Goal: Task Accomplishment & Management: Manage account settings

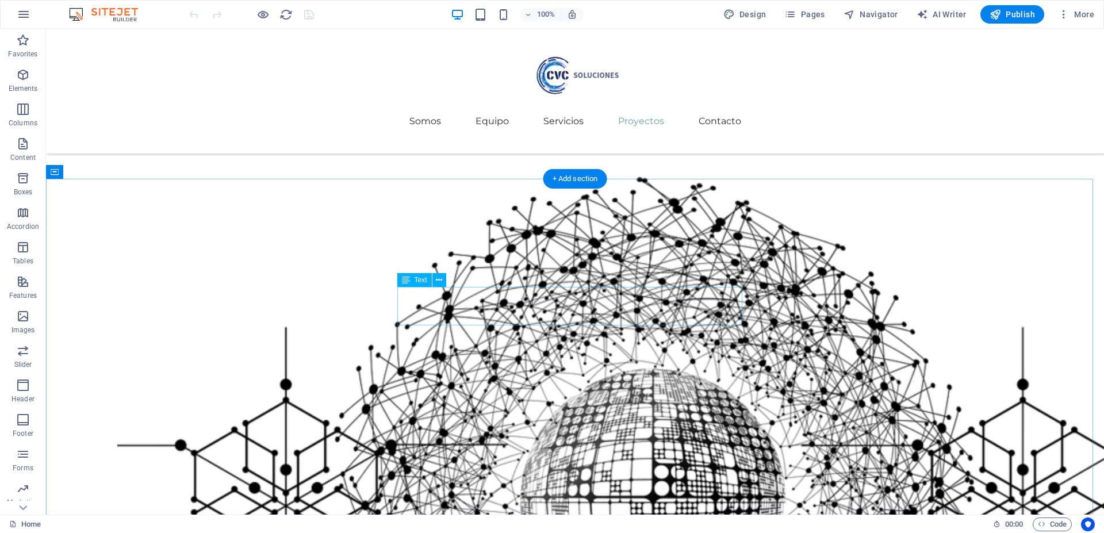
scroll to position [2019, 0]
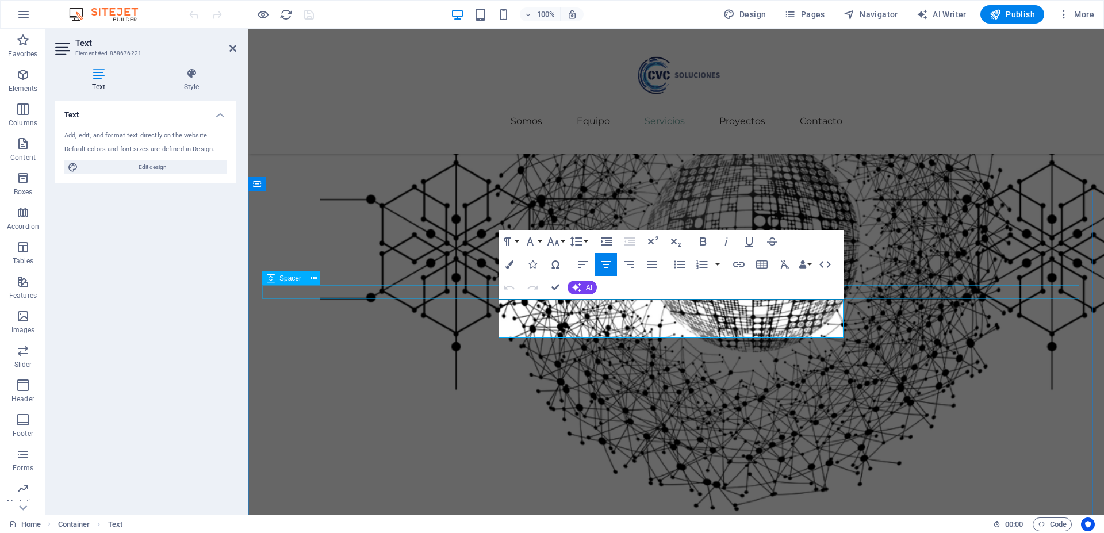
scroll to position [1945, 0]
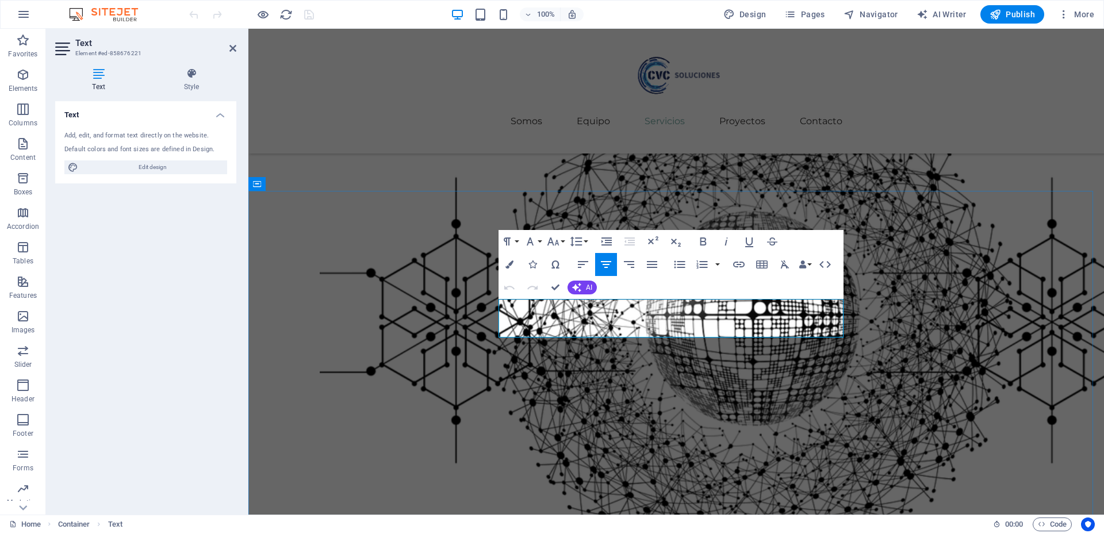
drag, startPoint x: 515, startPoint y: 302, endPoint x: 794, endPoint y: 332, distance: 280.9
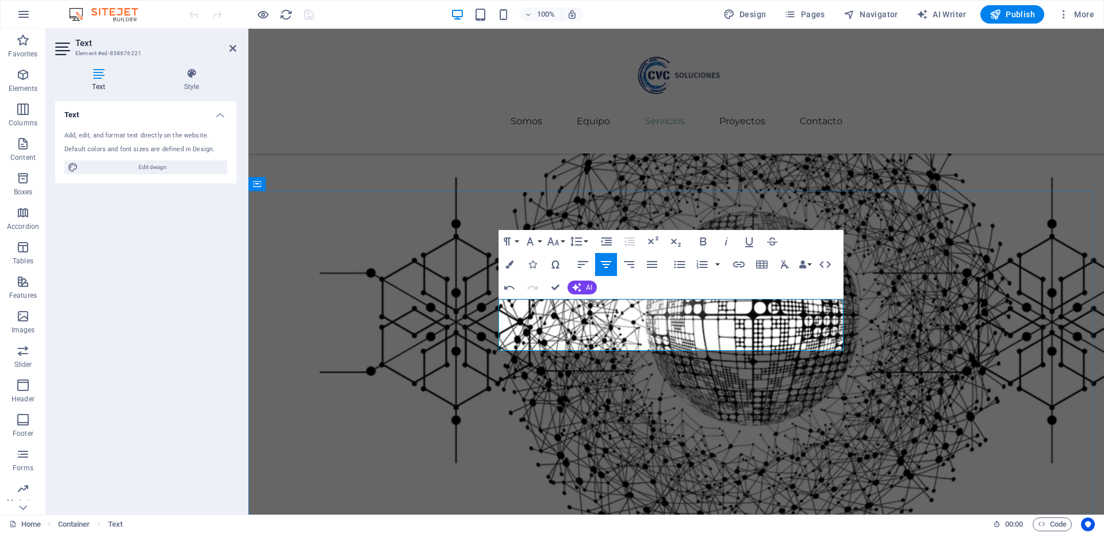
drag, startPoint x: 511, startPoint y: 306, endPoint x: 504, endPoint y: 306, distance: 6.9
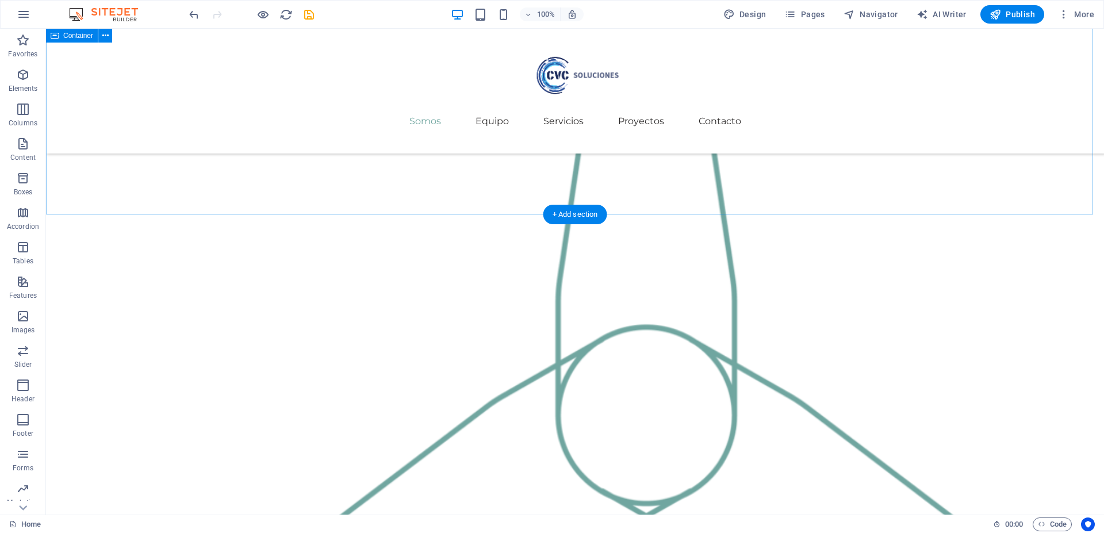
scroll to position [1134, 0]
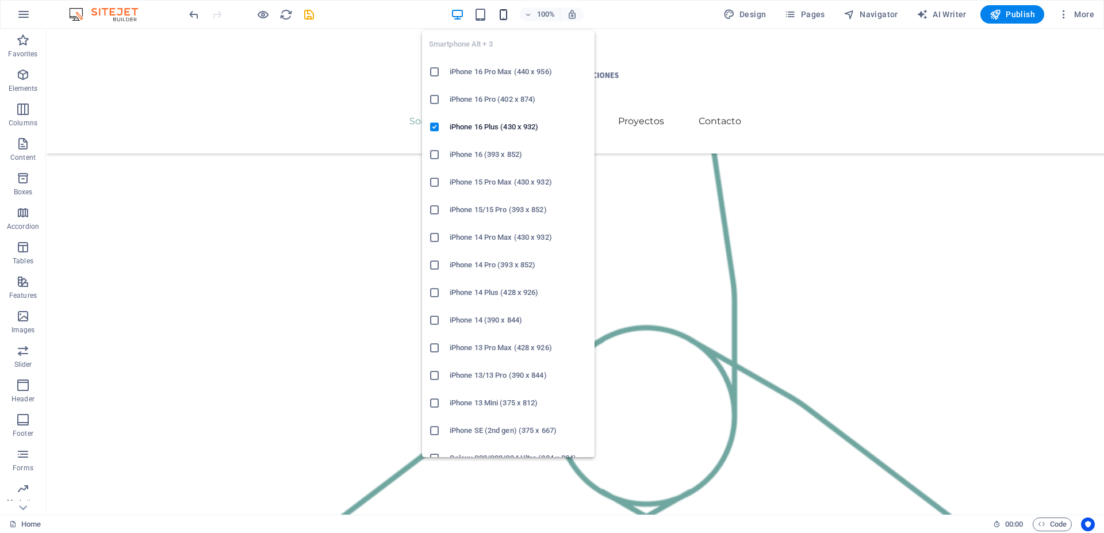
click at [506, 16] on icon "button" at bounding box center [503, 14] width 13 height 13
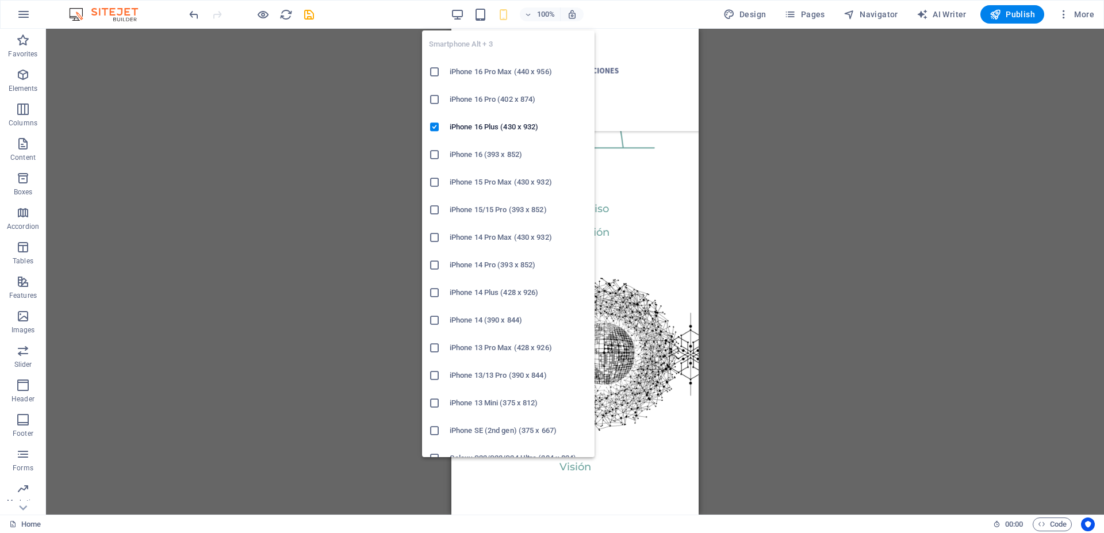
scroll to position [1125, 0]
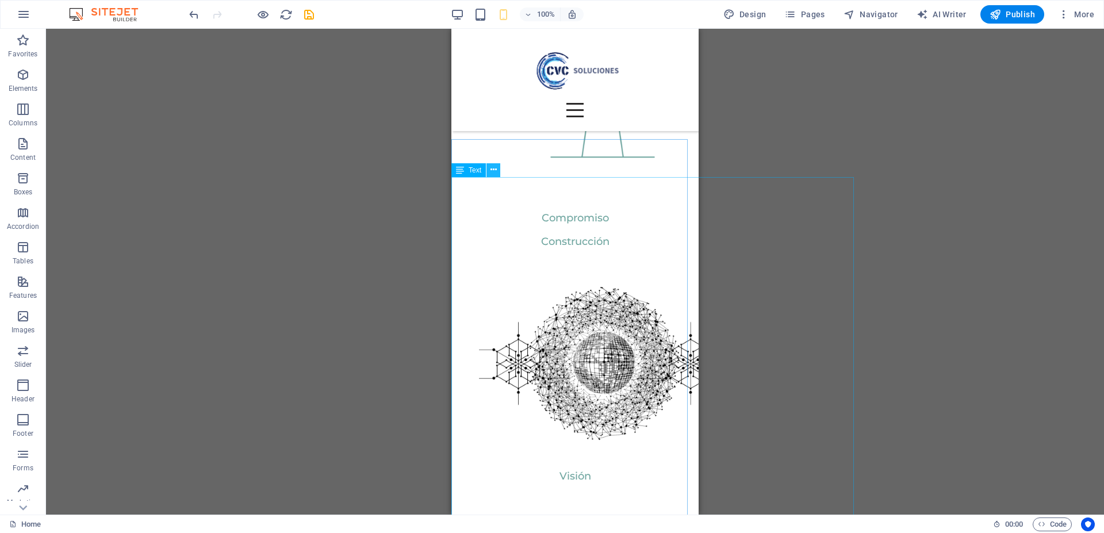
click at [494, 169] on icon at bounding box center [493, 170] width 6 height 12
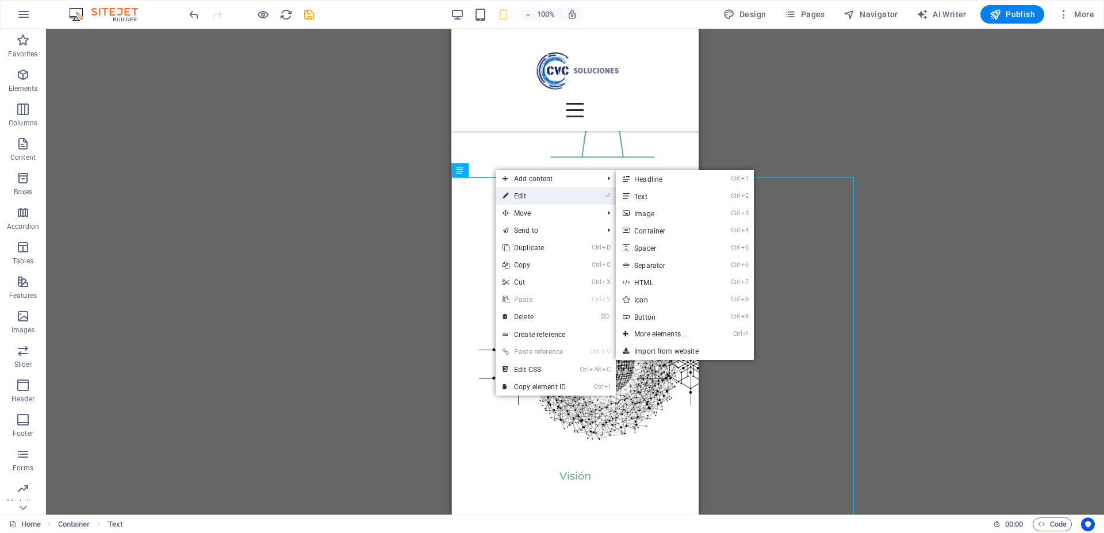
click at [510, 192] on link "⏎ Edit" at bounding box center [534, 195] width 77 height 17
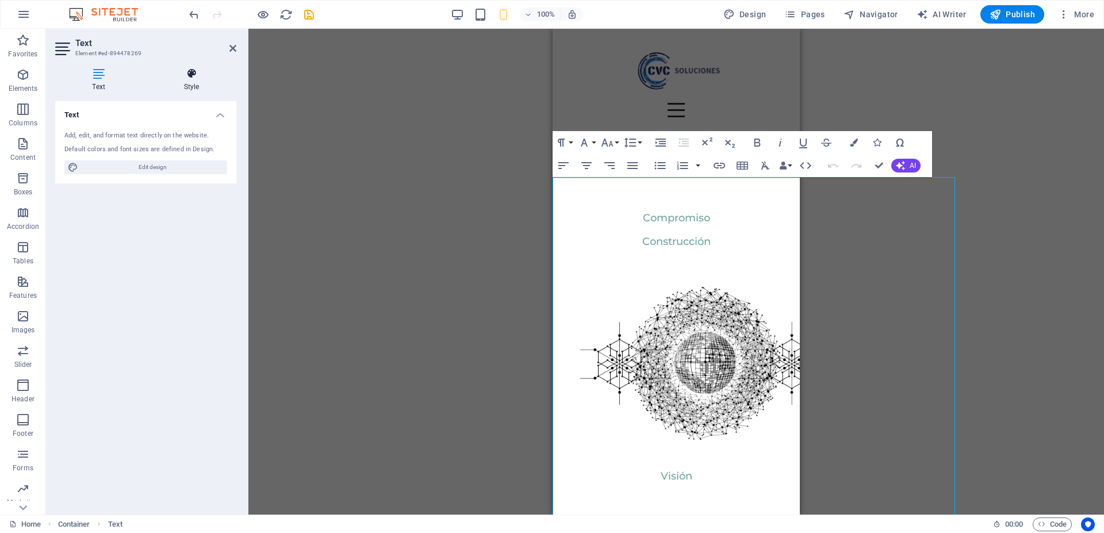
click at [187, 72] on icon at bounding box center [192, 73] width 90 height 11
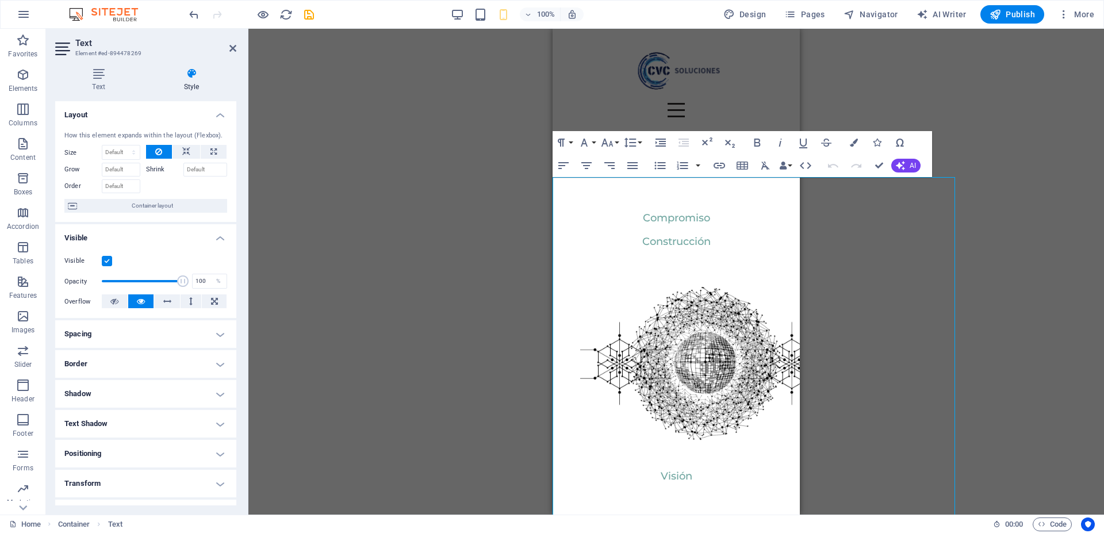
click at [135, 326] on h4 "Spacing" at bounding box center [145, 334] width 181 height 28
drag, startPoint x: 187, startPoint y: 406, endPoint x: 222, endPoint y: 406, distance: 35.1
click at [222, 406] on div "350 px rem % vh vw" at bounding box center [201, 406] width 52 height 15
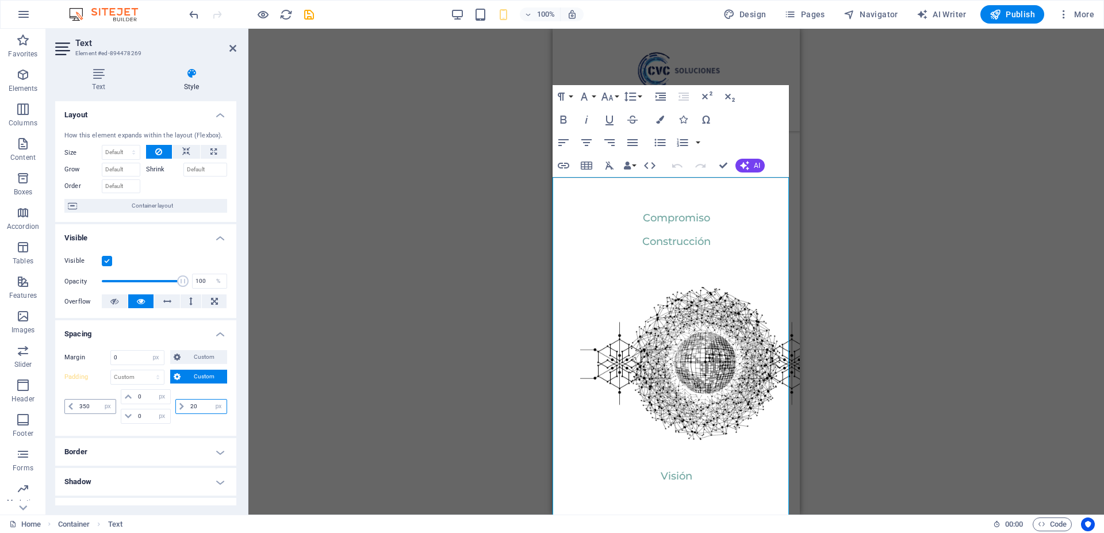
type input "20"
drag, startPoint x: 92, startPoint y: 406, endPoint x: 68, endPoint y: 406, distance: 24.1
click at [68, 406] on div "350 px rem % vh vw" at bounding box center [90, 406] width 52 height 15
click at [203, 428] on div "Margin 0 Default auto px % rem vw vh Custom Custom 0 auto px % rem vw vh 0 auto…" at bounding box center [145, 388] width 181 height 95
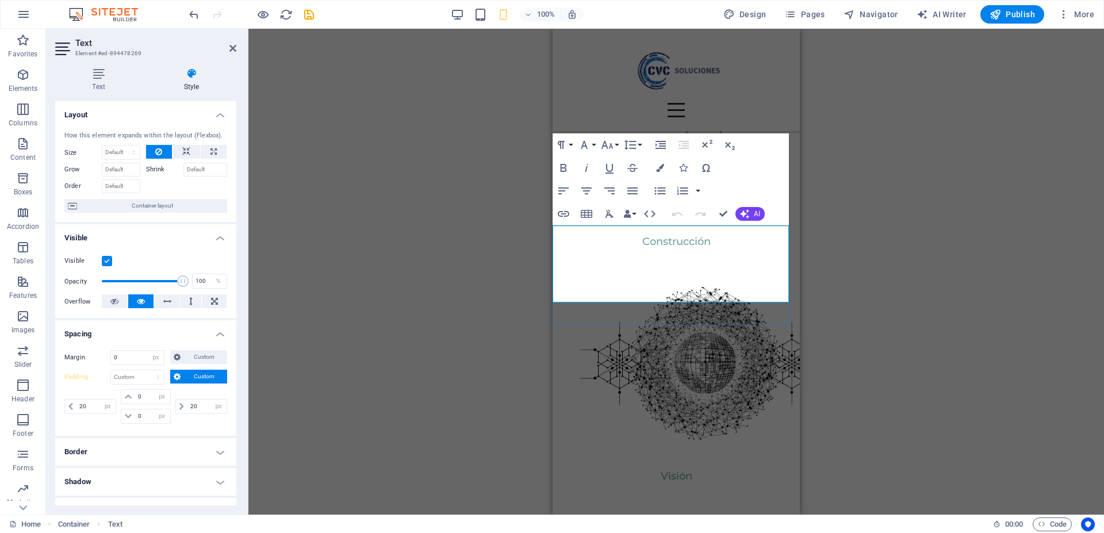
scroll to position [1077, 0]
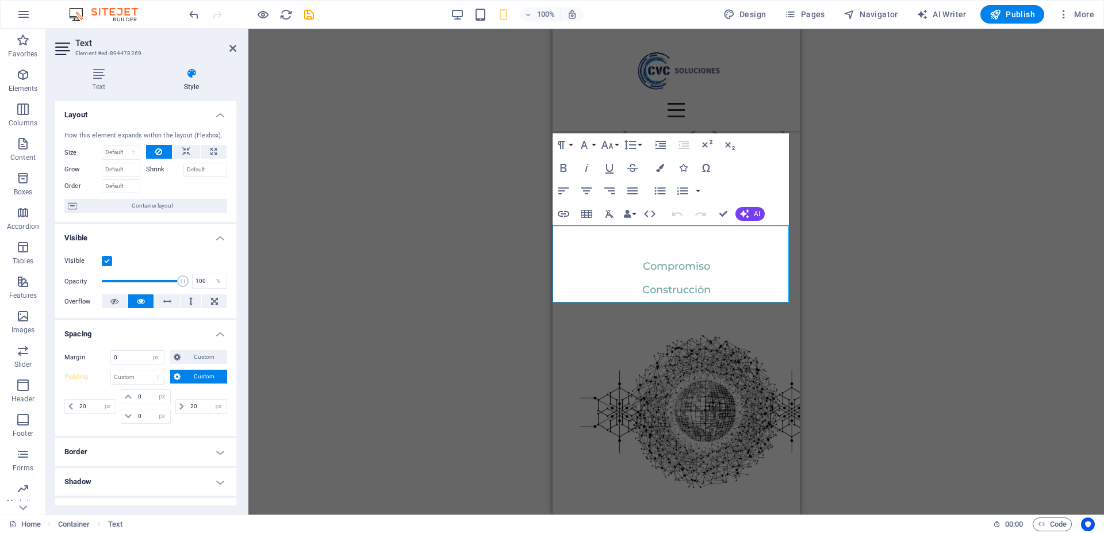
click at [497, 240] on div "Drag here to replace the existing content. Press “Ctrl” if you want to create a…" at bounding box center [675, 272] width 855 height 486
click at [509, 239] on div "Drag here to replace the existing content. Press “Ctrl” if you want to create a…" at bounding box center [675, 272] width 855 height 486
click at [74, 377] on label "Padding" at bounding box center [87, 377] width 46 height 14
type input "350"
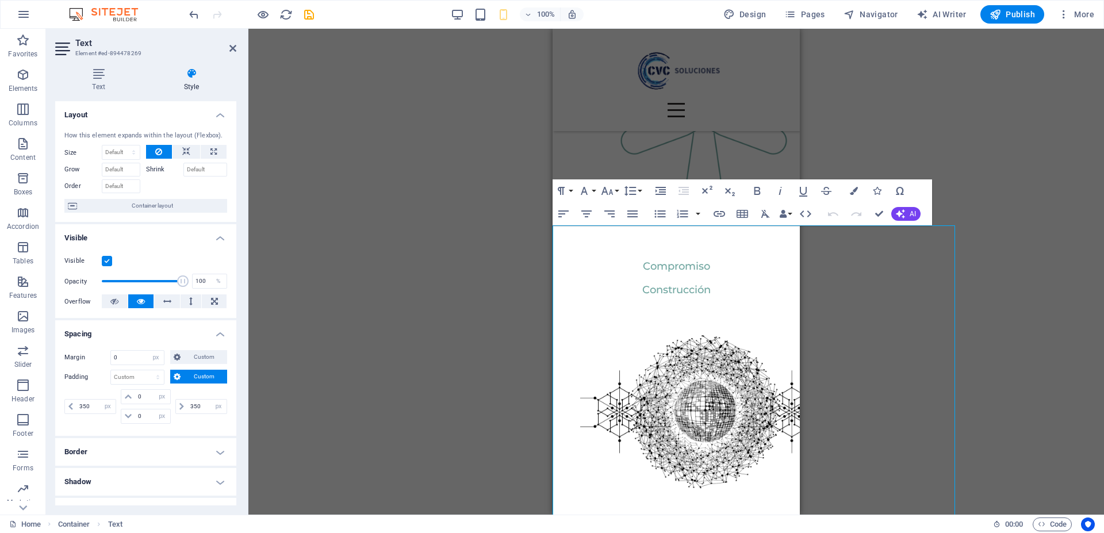
click at [74, 377] on label "Padding" at bounding box center [87, 377] width 46 height 14
drag, startPoint x: 91, startPoint y: 407, endPoint x: 45, endPoint y: 404, distance: 45.5
click at [45, 404] on section "Favorites Elements Columns Content Boxes Accordion Tables Features Images Slide…" at bounding box center [552, 272] width 1104 height 486
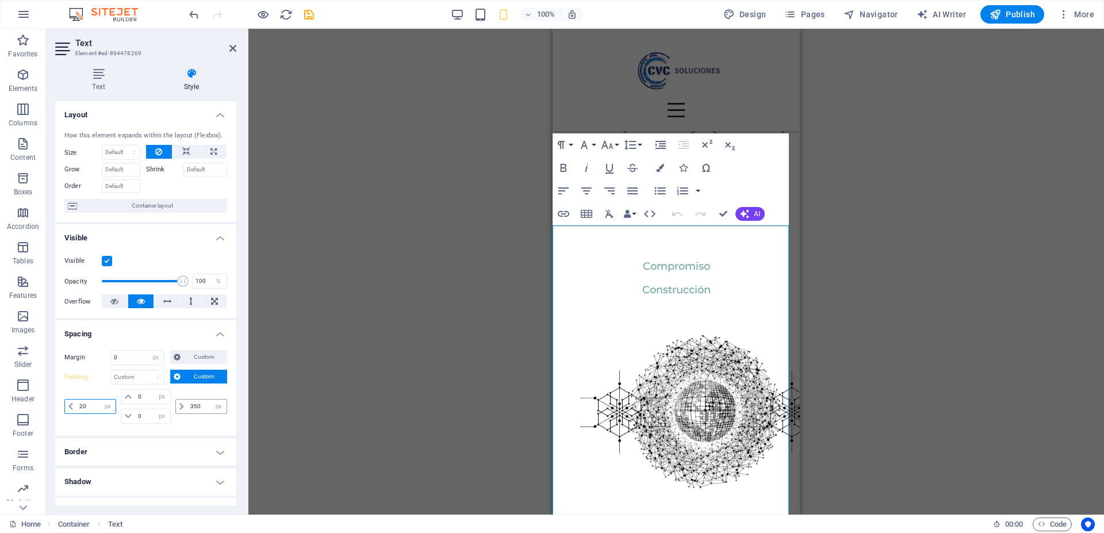
type input "20"
drag, startPoint x: 201, startPoint y: 409, endPoint x: 158, endPoint y: 408, distance: 43.7
click at [158, 408] on div "20 px rem % vh vw 0 px rem % vh vw 0 px rem % vh vw 350 px rem % vh vw" at bounding box center [145, 406] width 163 height 34
type input "20"
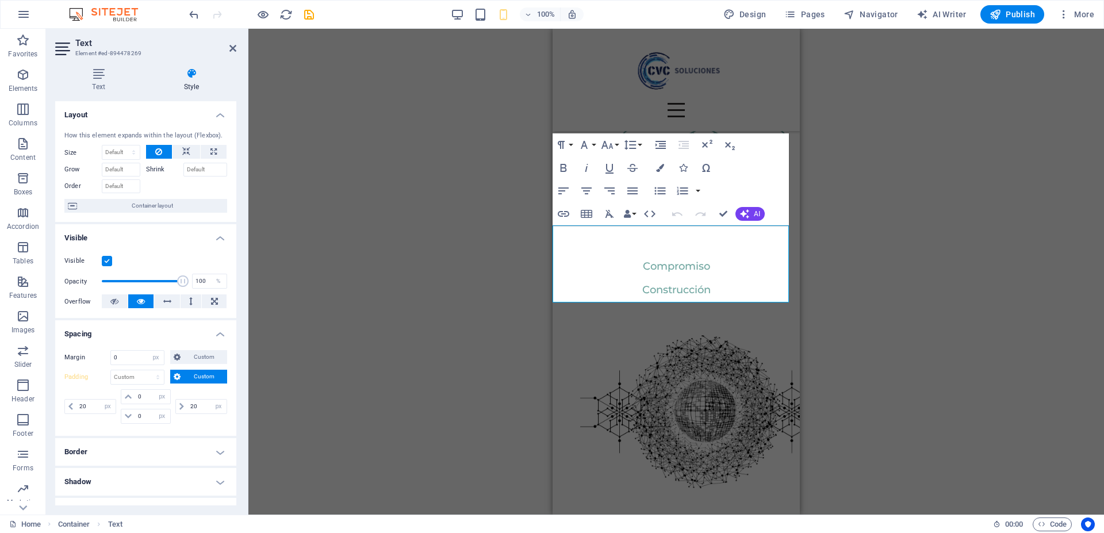
click at [187, 422] on div "20 px rem % vh vw" at bounding box center [200, 406] width 54 height 34
click at [1005, 15] on span "Publish" at bounding box center [1011, 14] width 45 height 11
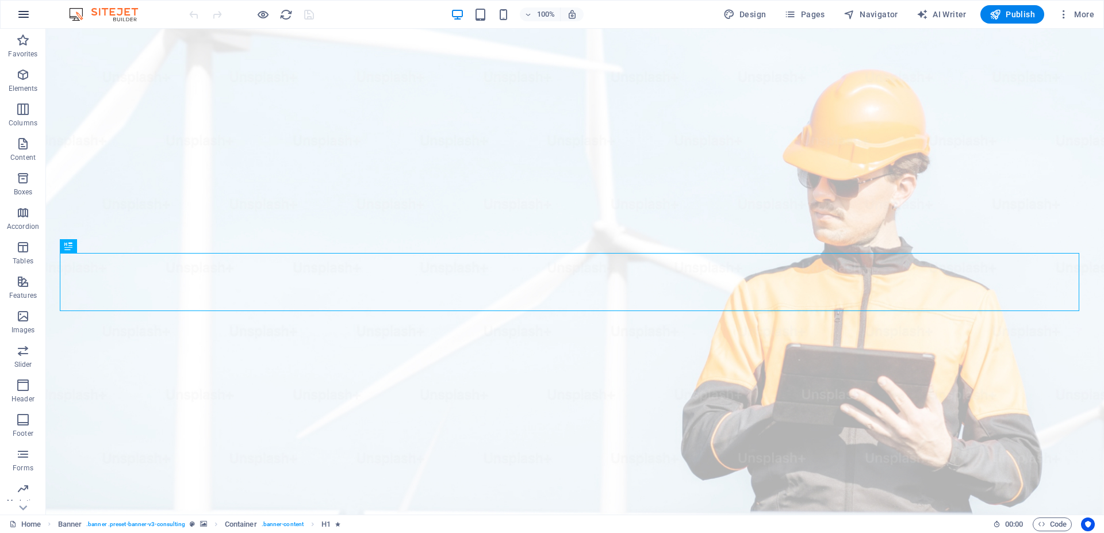
click at [21, 11] on icon "button" at bounding box center [24, 14] width 14 height 14
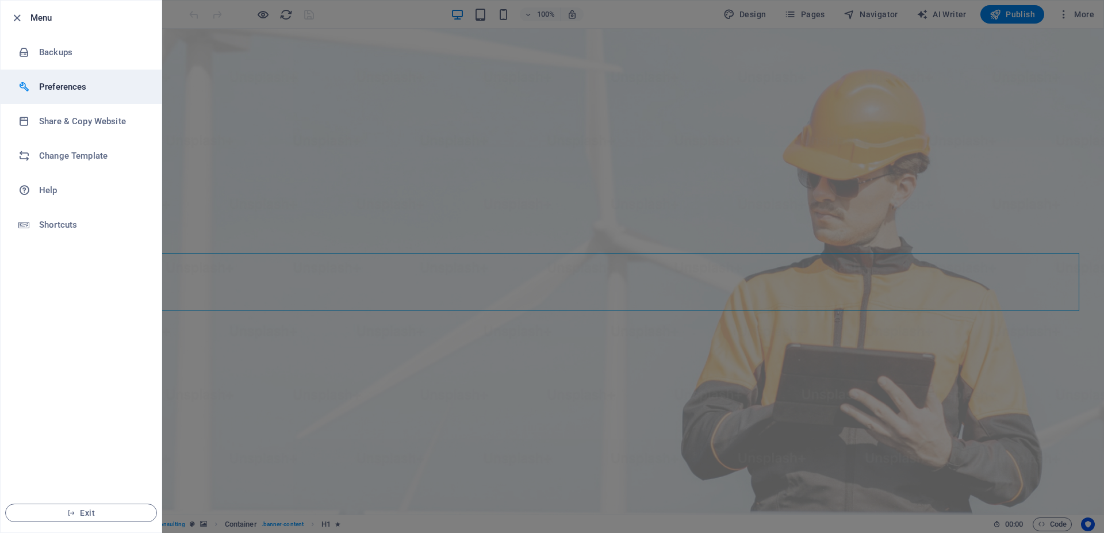
click at [56, 89] on h6 "Preferences" at bounding box center [92, 87] width 106 height 14
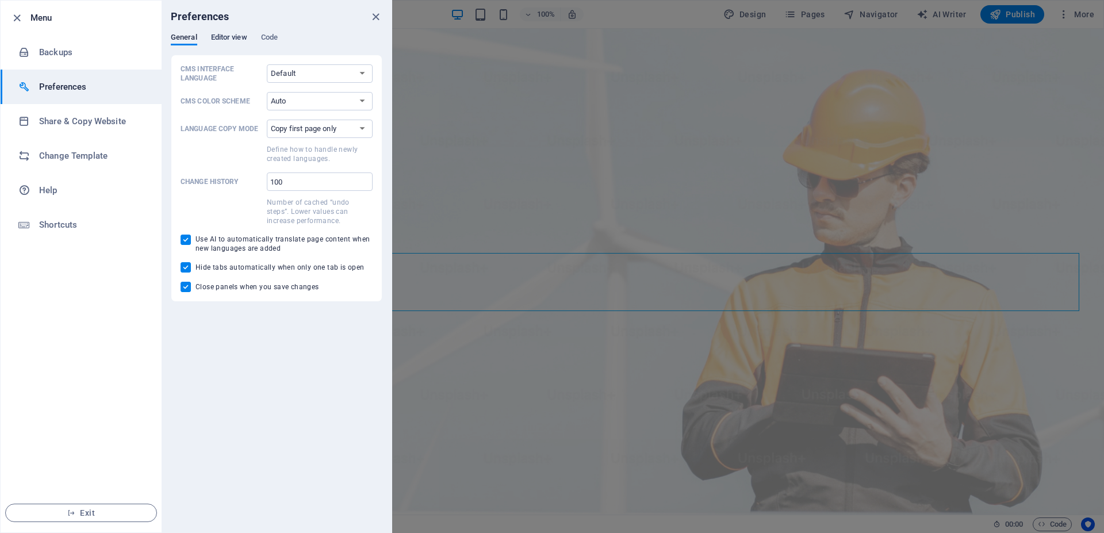
click at [229, 40] on span "Editor view" at bounding box center [229, 38] width 36 height 16
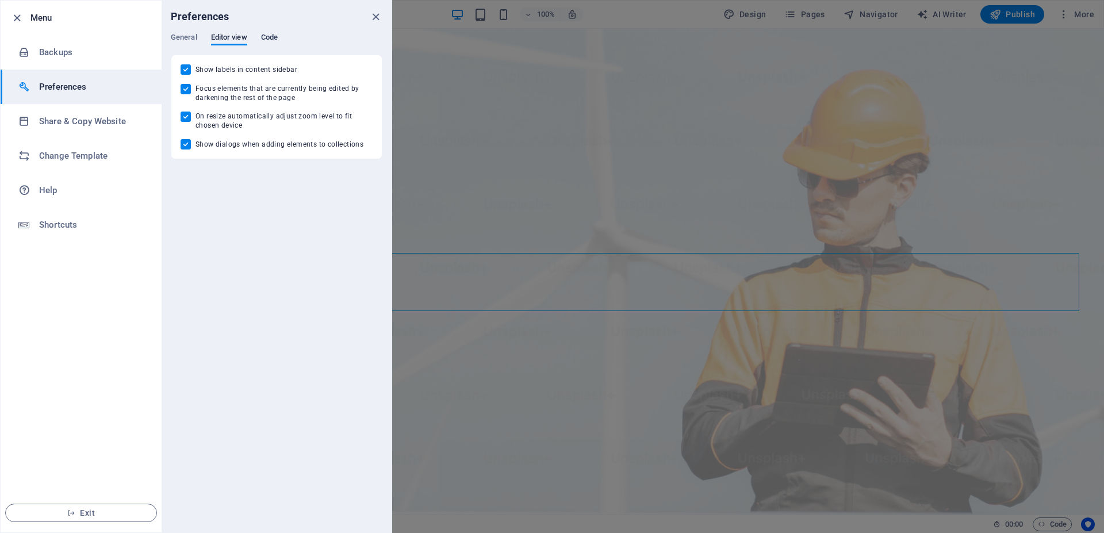
click at [273, 43] on span "Code" at bounding box center [269, 38] width 17 height 16
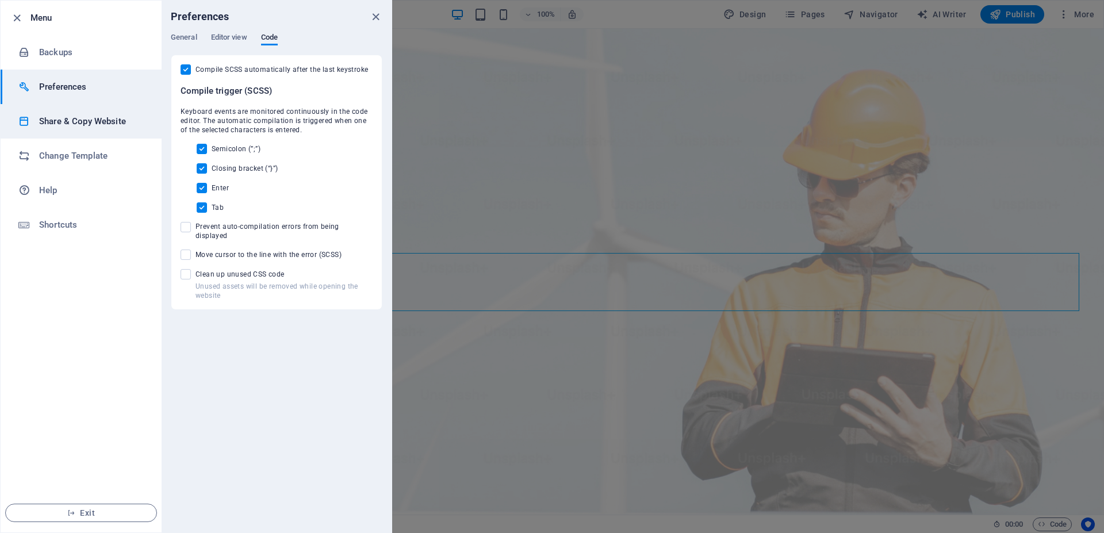
click at [60, 122] on h6 "Share & Copy Website" at bounding box center [92, 121] width 106 height 14
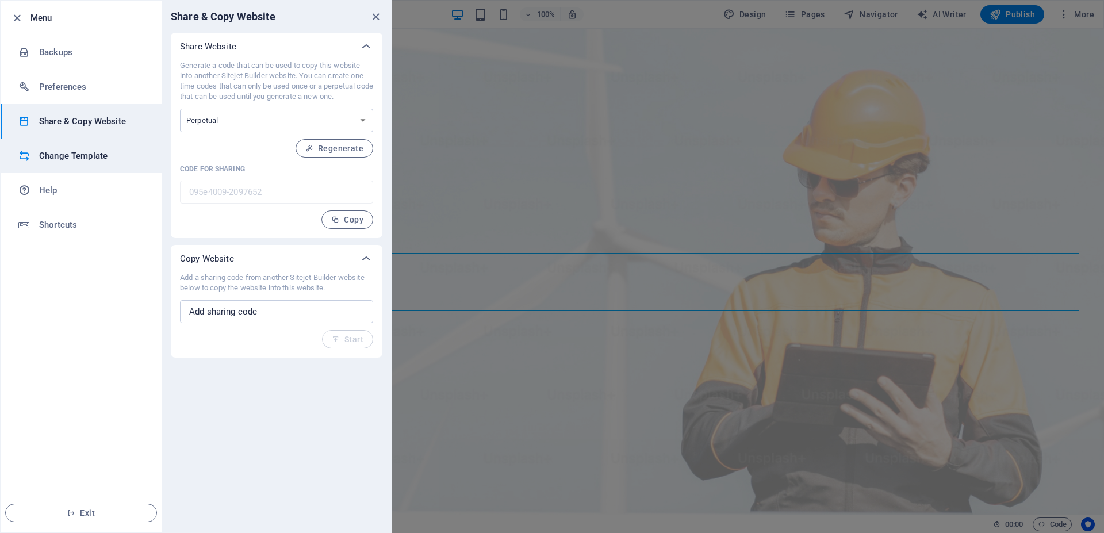
click at [99, 159] on h6 "Change Template" at bounding box center [92, 156] width 106 height 14
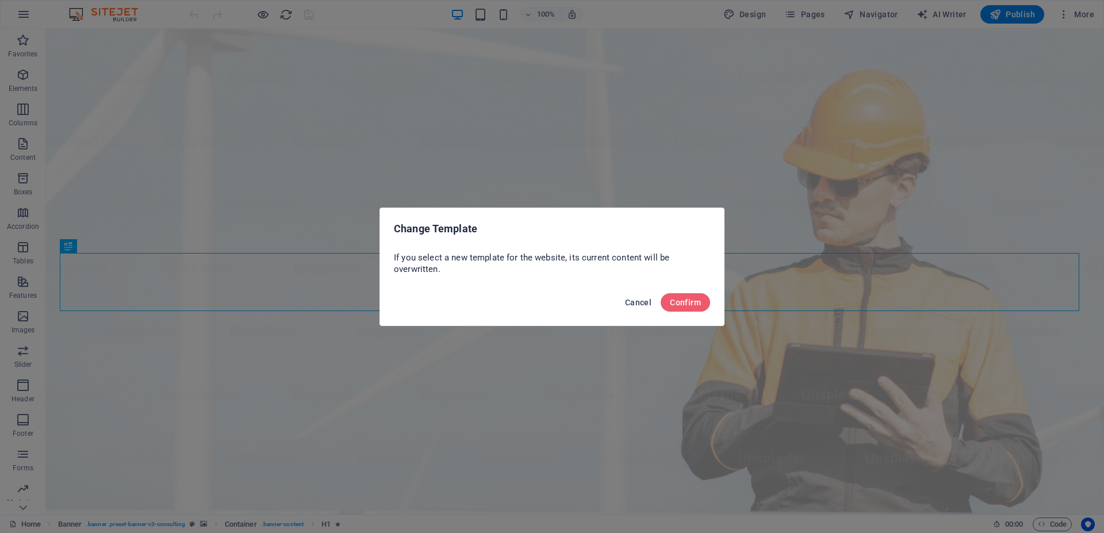
click at [627, 301] on span "Cancel" at bounding box center [638, 302] width 26 height 9
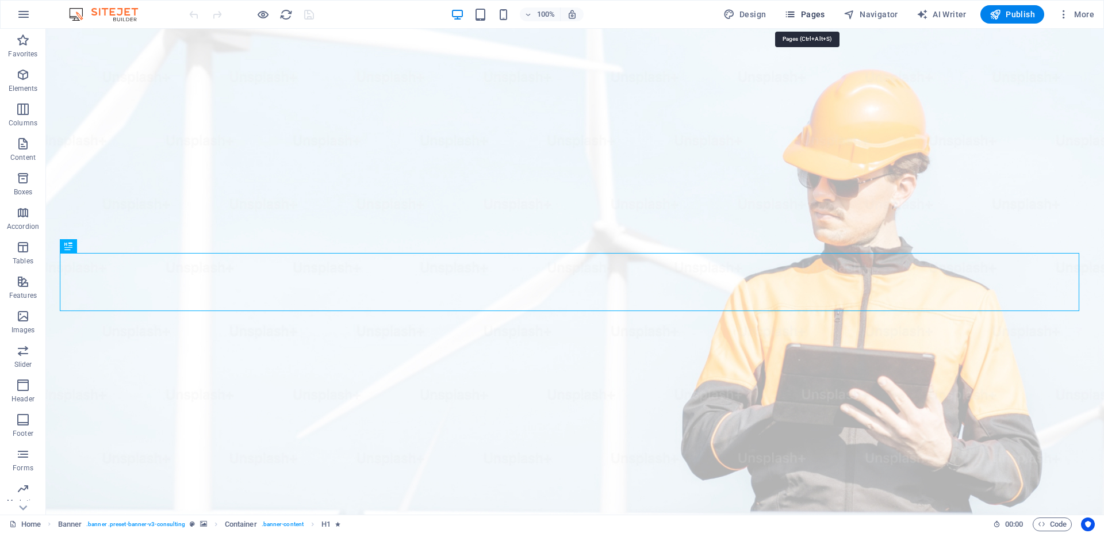
click at [813, 15] on span "Pages" at bounding box center [804, 14] width 40 height 11
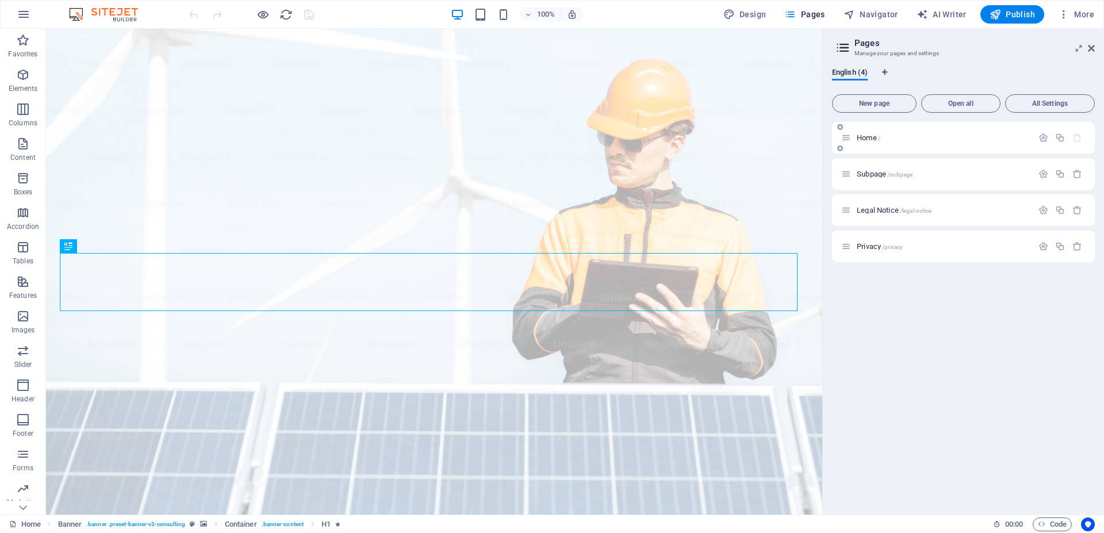
click at [864, 136] on span "Home /" at bounding box center [869, 137] width 24 height 9
click at [1040, 139] on icon "button" at bounding box center [1043, 138] width 10 height 10
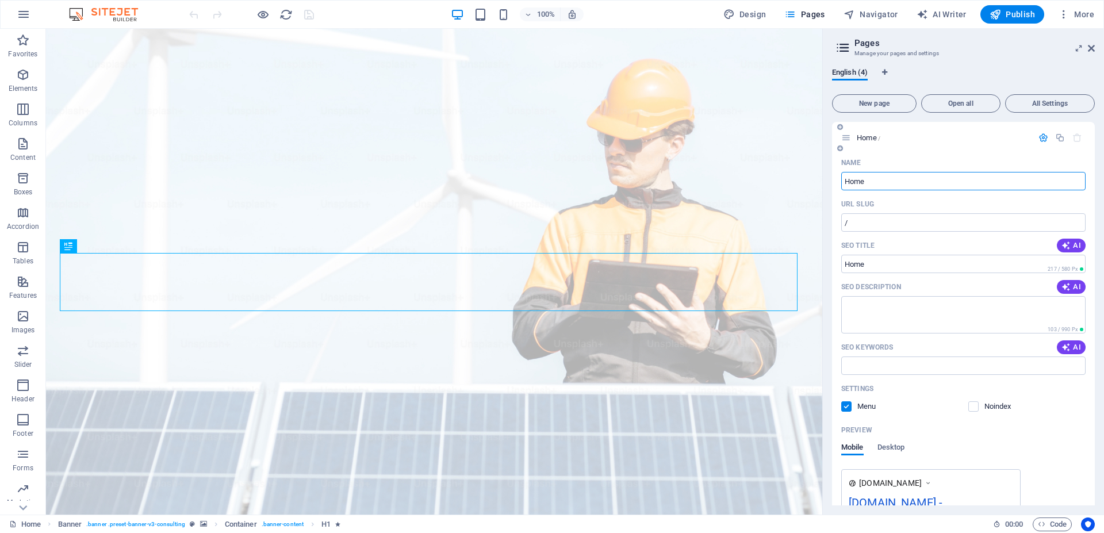
drag, startPoint x: 877, startPoint y: 185, endPoint x: 838, endPoint y: 186, distance: 39.1
click at [838, 186] on div "Name Home ​ URL SLUG / ​ SEO Title AI ​ 217 / 580 Px SEO Description AI ​ 103 /…" at bounding box center [963, 376] width 263 height 444
type input "c"
type input "Inicio"
type input "/inicio"
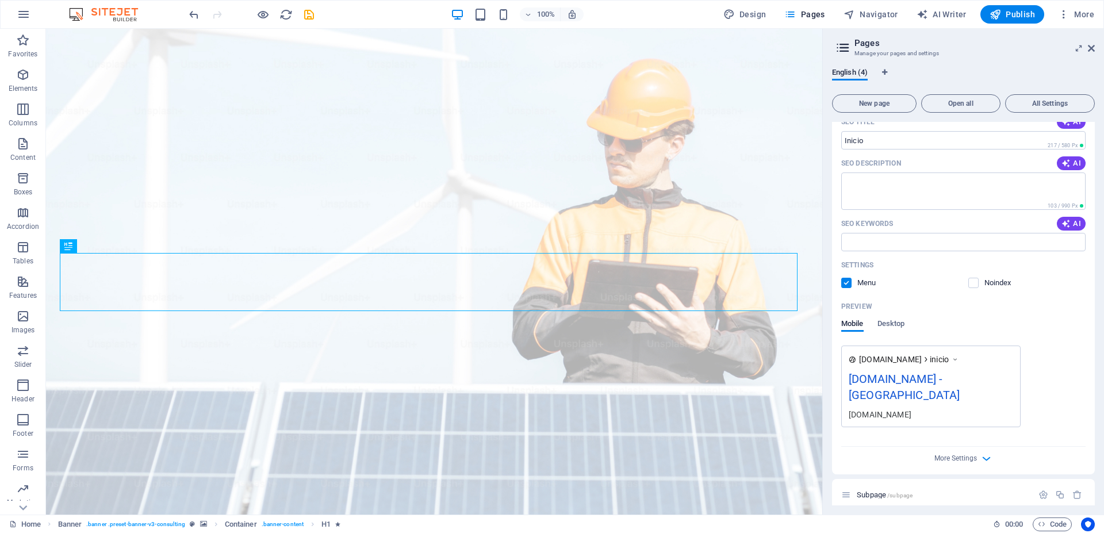
scroll to position [124, 0]
type input "Inicio"
click at [885, 323] on span "Desktop" at bounding box center [891, 324] width 28 height 16
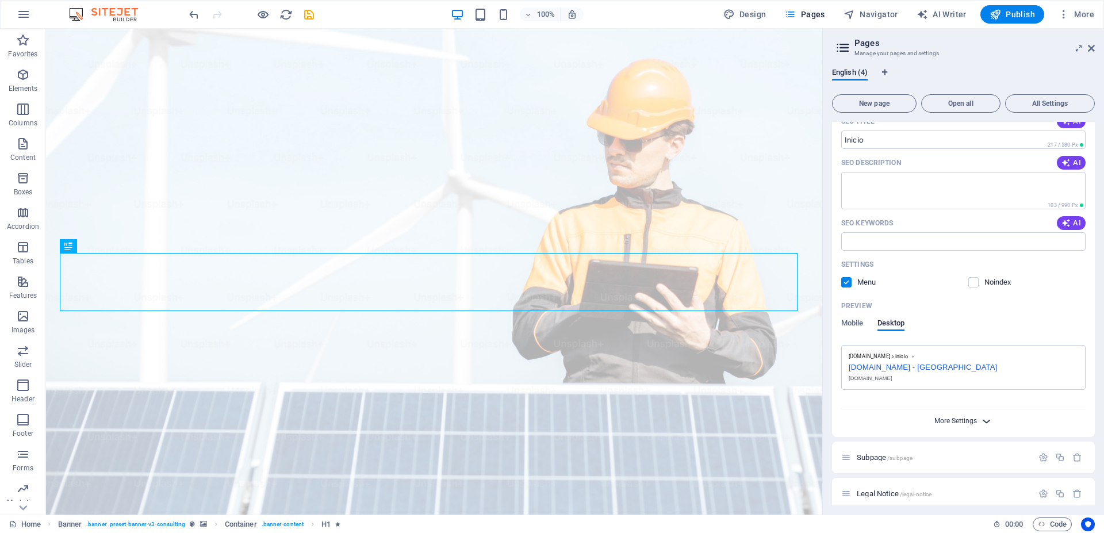
click at [957, 424] on span "More Settings" at bounding box center [955, 421] width 43 height 8
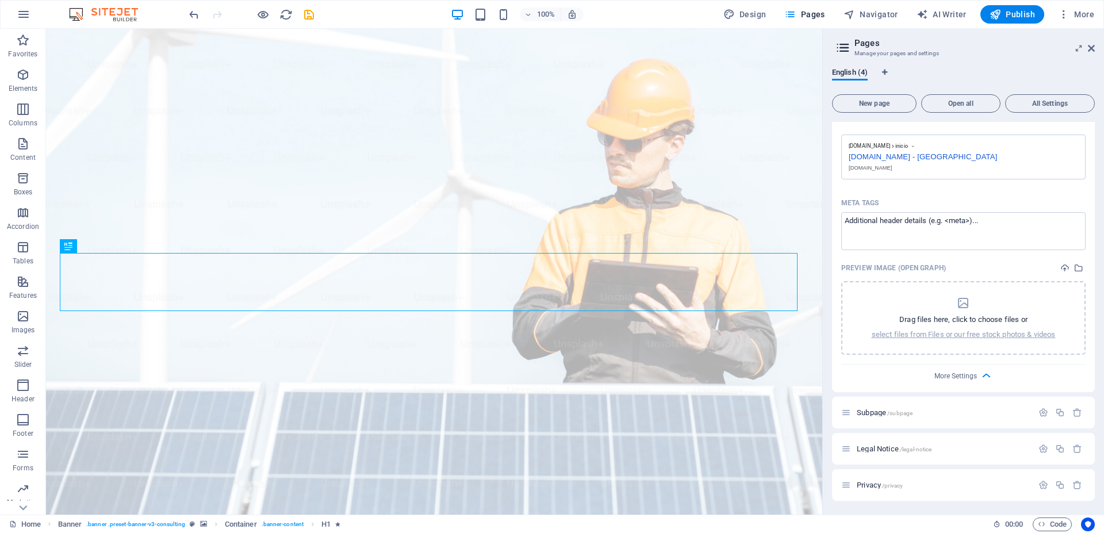
scroll to position [0, 0]
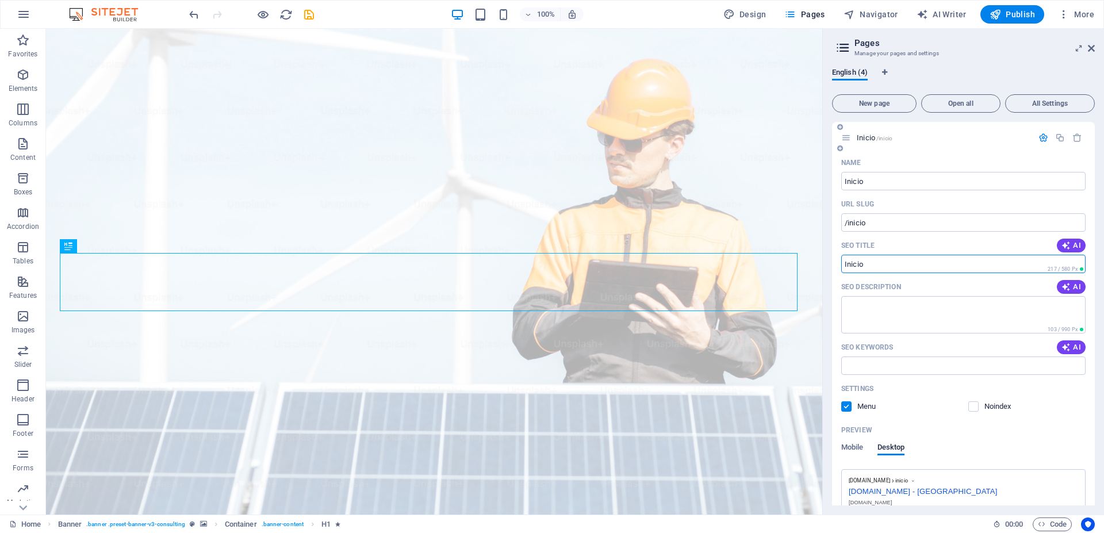
drag, startPoint x: 877, startPoint y: 263, endPoint x: 839, endPoint y: 264, distance: 37.4
click at [839, 264] on div "Name Inicio ​ URL SLUG /inicio ​ SEO Title AI ​ 217 / 580 Px SEO Description AI…" at bounding box center [963, 440] width 263 height 573
click at [870, 181] on input "Inicio" at bounding box center [963, 181] width 244 height 18
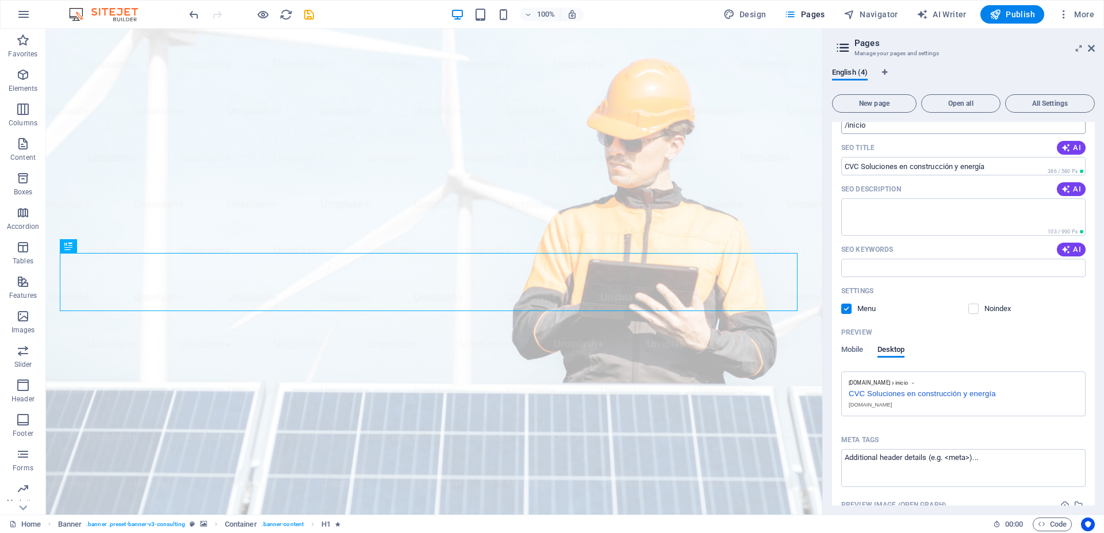
scroll to position [101, 0]
click at [915, 164] on input "CVC Soluciones en construcción y energía" at bounding box center [963, 163] width 244 height 18
click at [968, 164] on input "CVC Soluciones en Construcción y energía" at bounding box center [963, 163] width 244 height 18
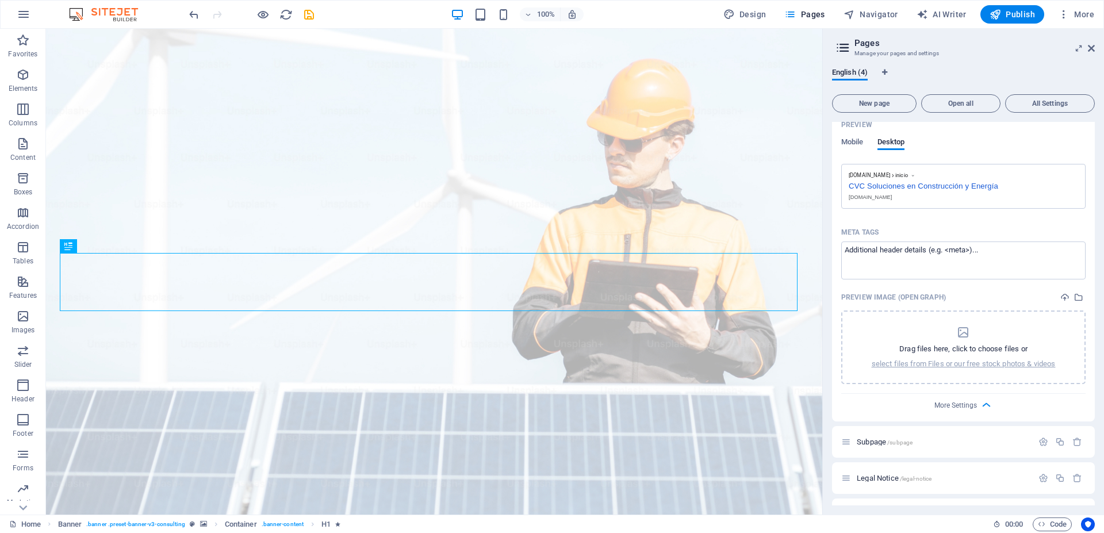
scroll to position [0, 0]
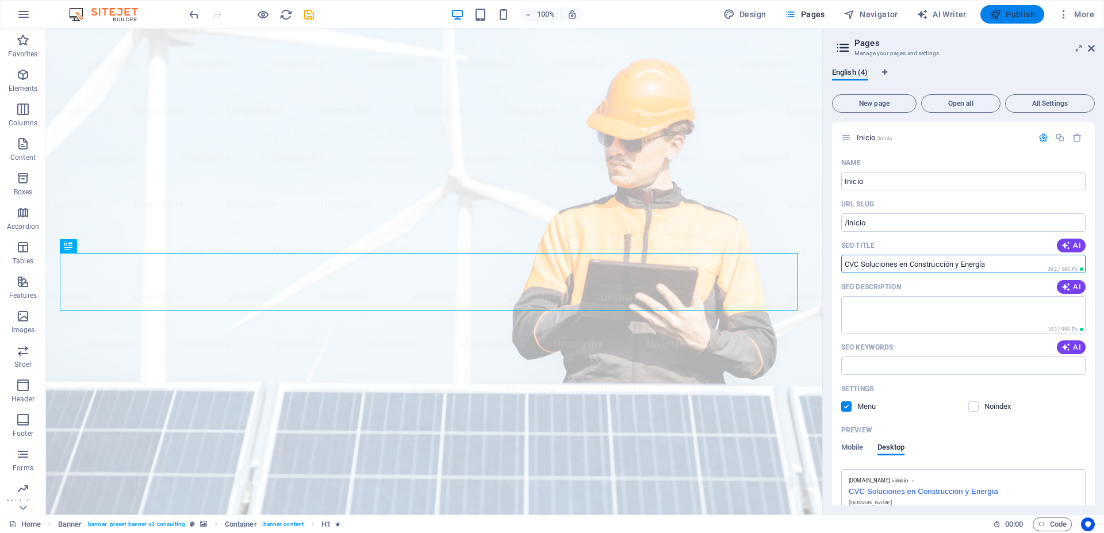
type input "CVC Soluciones en Construcción y Energía"
click at [1007, 12] on span "Publish" at bounding box center [1011, 14] width 45 height 11
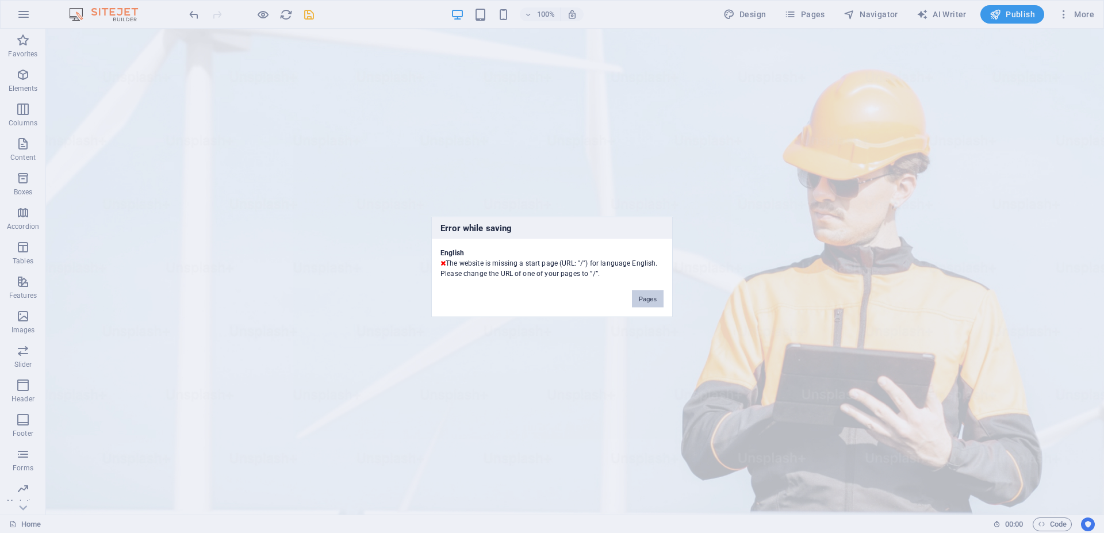
click at [642, 298] on button "Pages" at bounding box center [648, 298] width 32 height 17
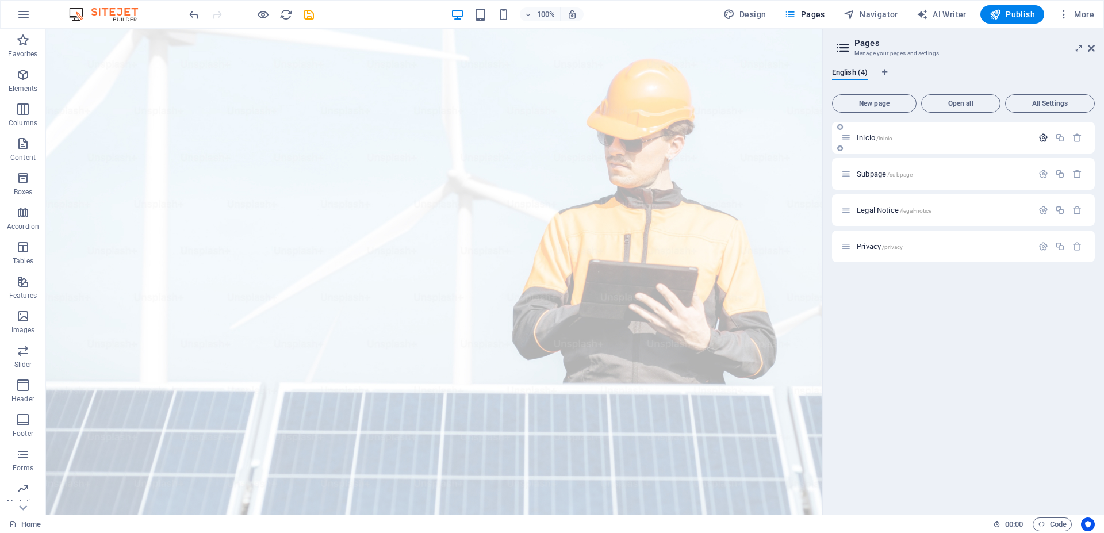
click at [1041, 138] on icon "button" at bounding box center [1043, 138] width 10 height 10
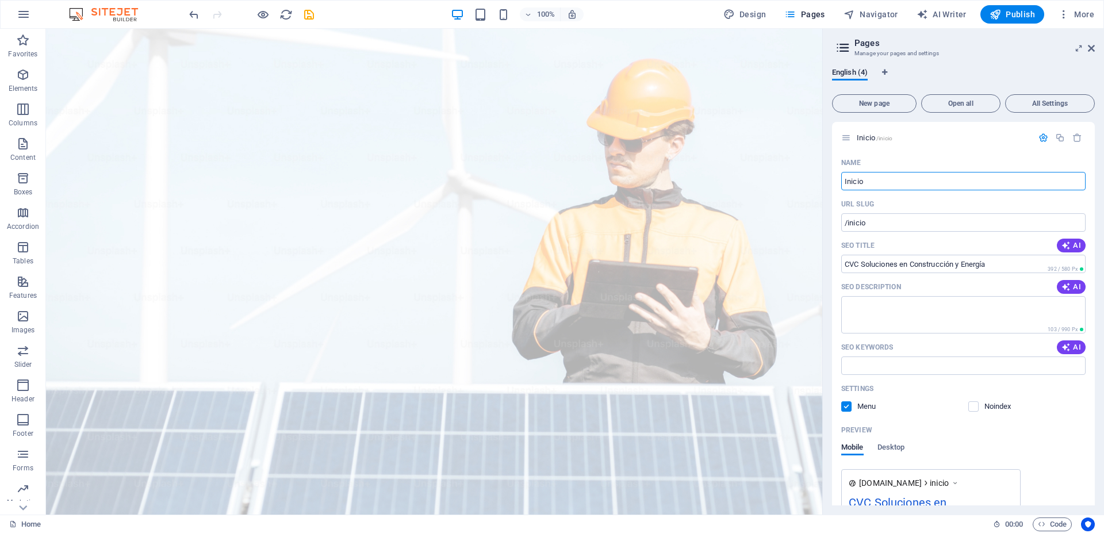
drag, startPoint x: 891, startPoint y: 179, endPoint x: 830, endPoint y: 186, distance: 62.0
click at [830, 186] on div "English (4) New page Open all All Settings Inicio /inicio Name Inicio ​ URL SLU…" at bounding box center [963, 287] width 281 height 456
type input "hOME"
type input "/home"
type input "h"
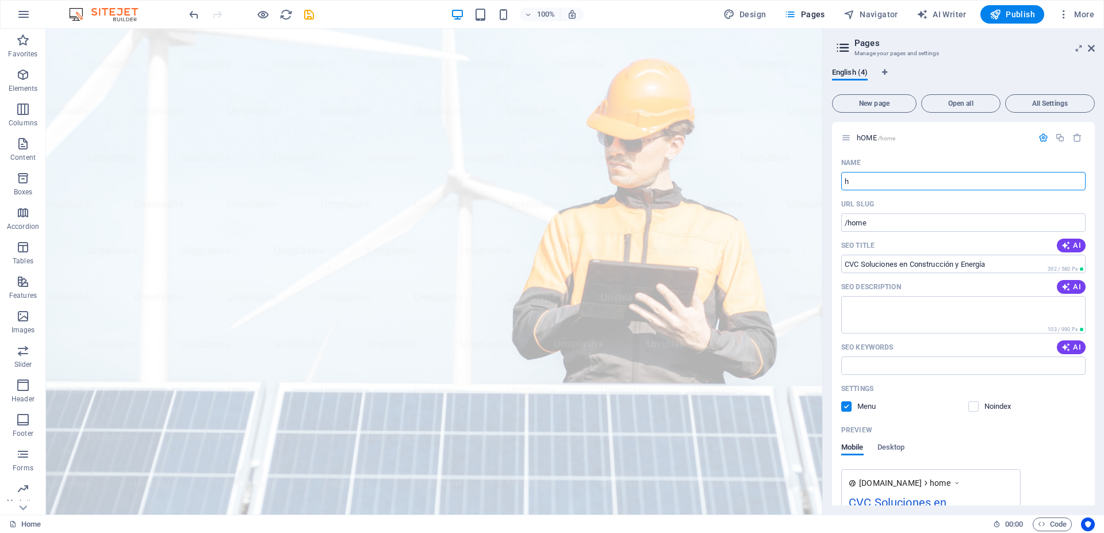
type input "/h"
type input "hHome"
type input "/hhome"
type input "h"
type input "/"
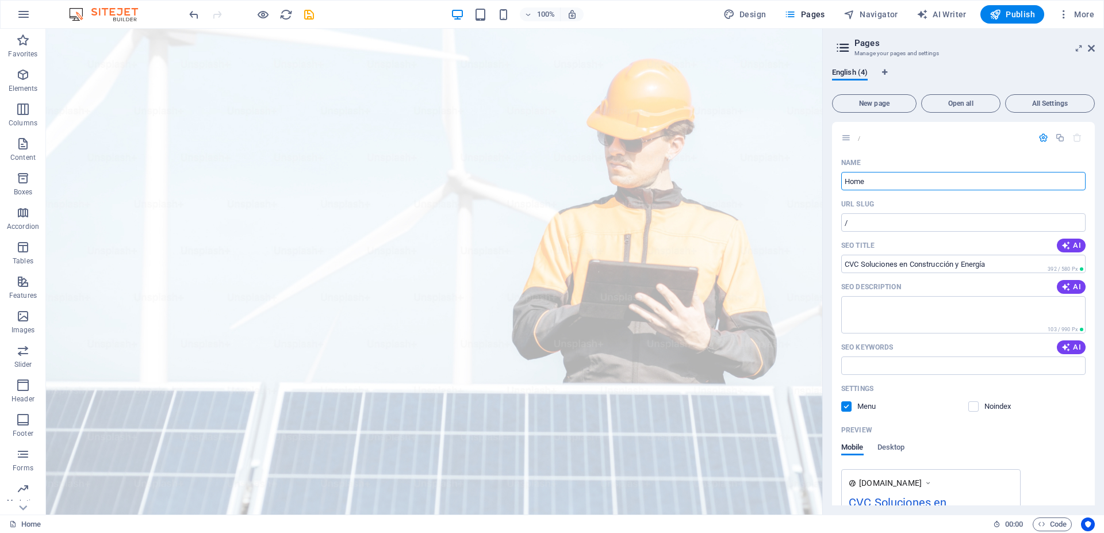
type input "Home"
type input "/home"
type input "Home"
click at [1004, 14] on span "Publish" at bounding box center [1011, 14] width 45 height 11
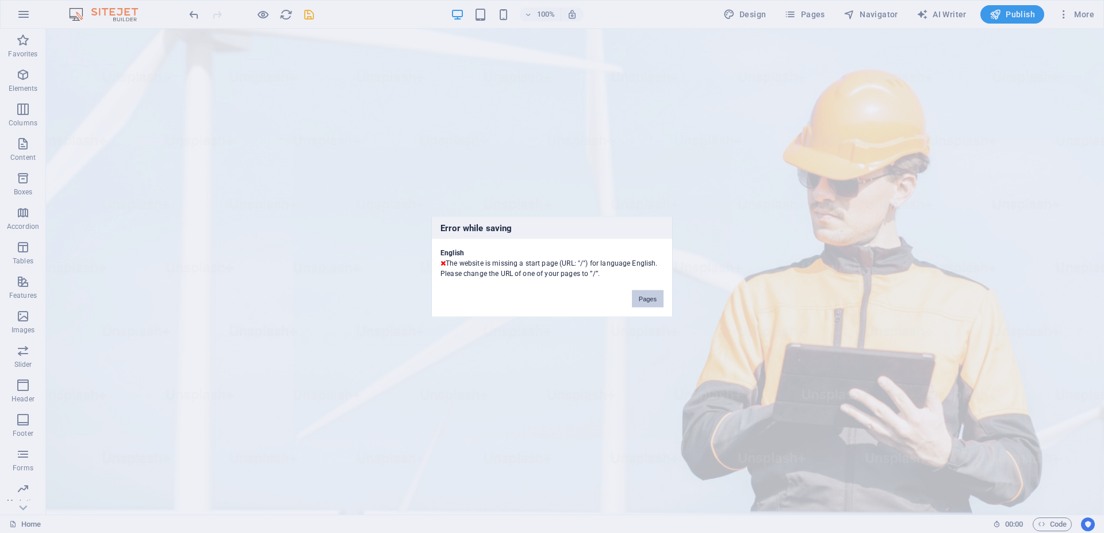
click at [642, 298] on button "Pages" at bounding box center [648, 298] width 32 height 17
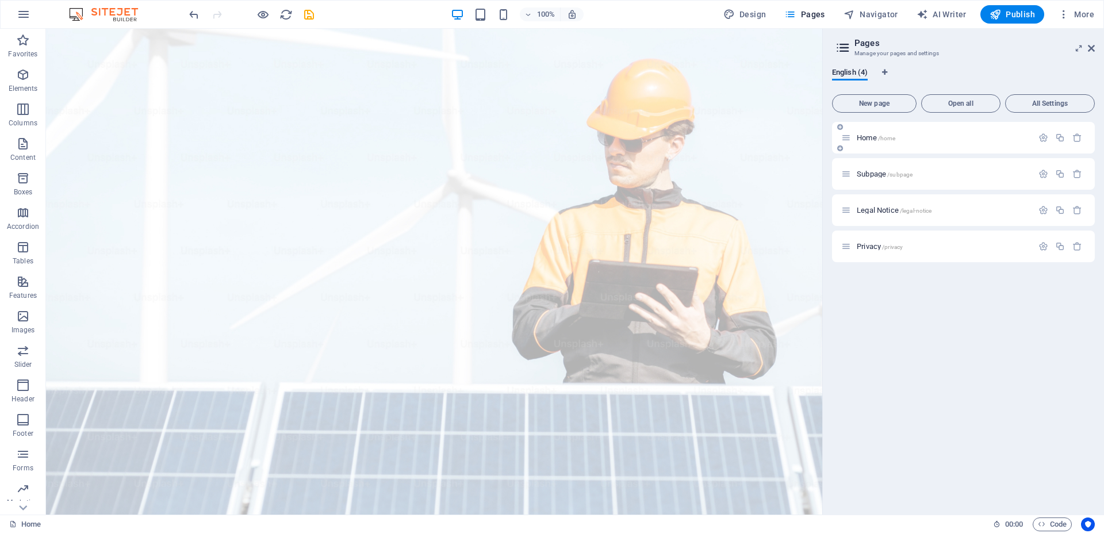
click at [847, 141] on icon at bounding box center [846, 138] width 10 height 10
click at [1038, 139] on icon "button" at bounding box center [1043, 138] width 10 height 10
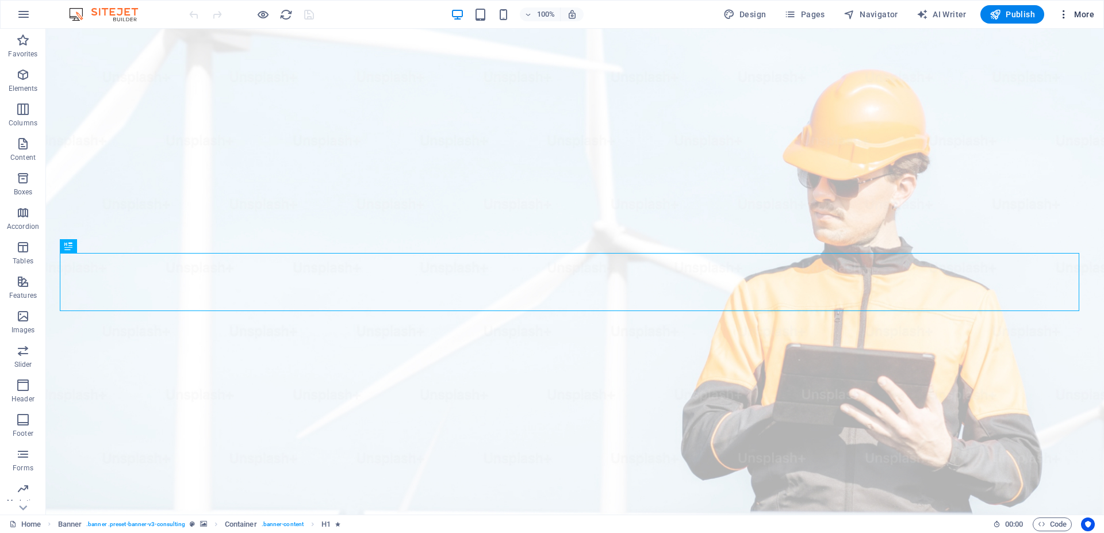
click at [1061, 18] on icon "button" at bounding box center [1063, 14] width 11 height 11
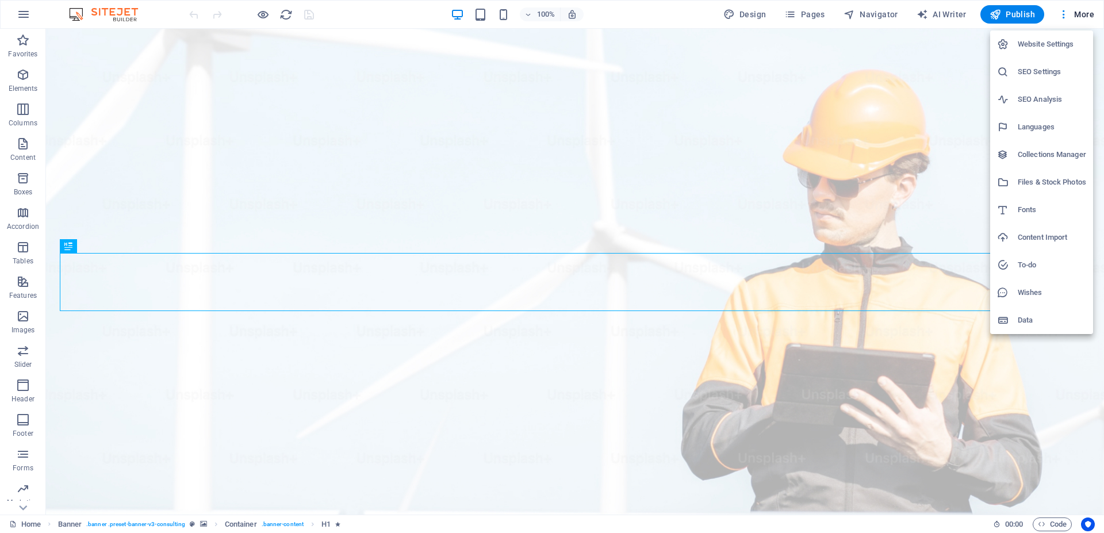
click at [1034, 47] on h6 "Website Settings" at bounding box center [1052, 44] width 68 height 14
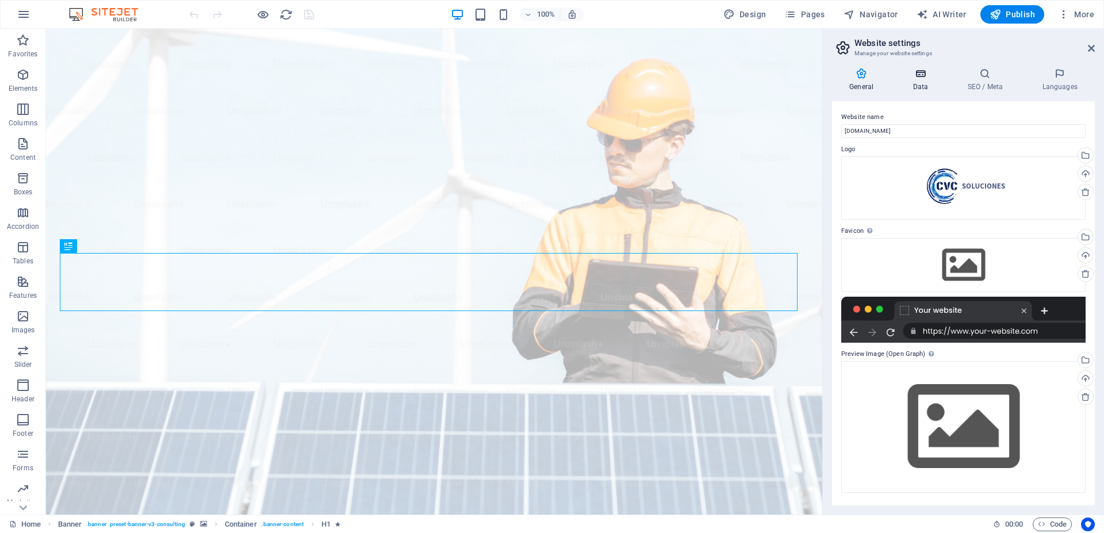
click at [917, 83] on h4 "Data" at bounding box center [922, 80] width 55 height 24
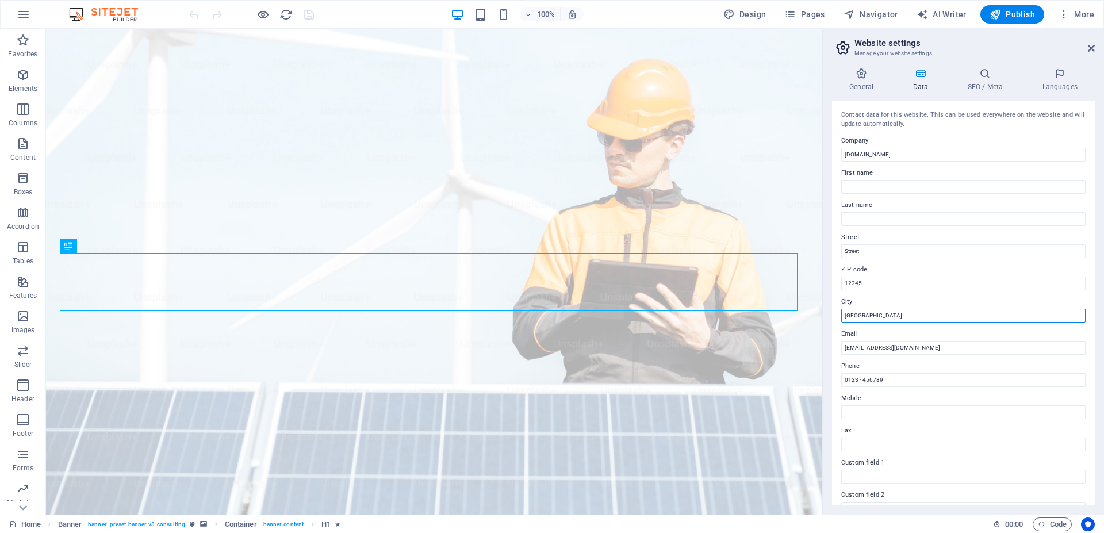
drag, startPoint x: 870, startPoint y: 317, endPoint x: 838, endPoint y: 320, distance: 31.8
click at [838, 320] on div "Contact data for this website. This can be used everywhere on the website and w…" at bounding box center [963, 303] width 263 height 404
type input "CVC Soluciones"
click at [984, 77] on icon at bounding box center [985, 73] width 70 height 11
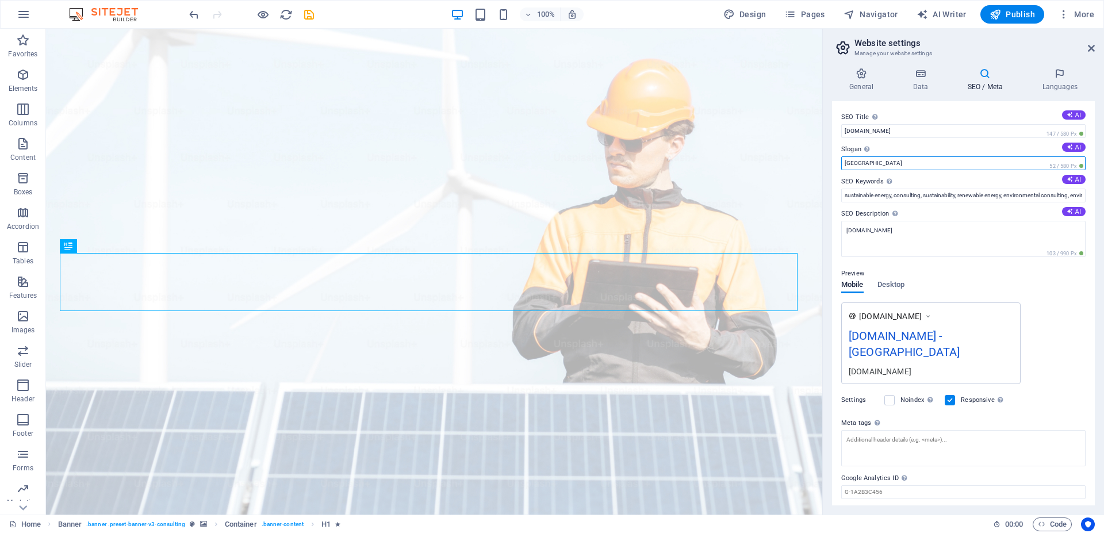
drag, startPoint x: 889, startPoint y: 166, endPoint x: 835, endPoint y: 172, distance: 54.3
click at [835, 172] on div "SEO Title The title of your website - make it something that stands out in sear…" at bounding box center [963, 303] width 263 height 404
type input "CVC Soluciones"
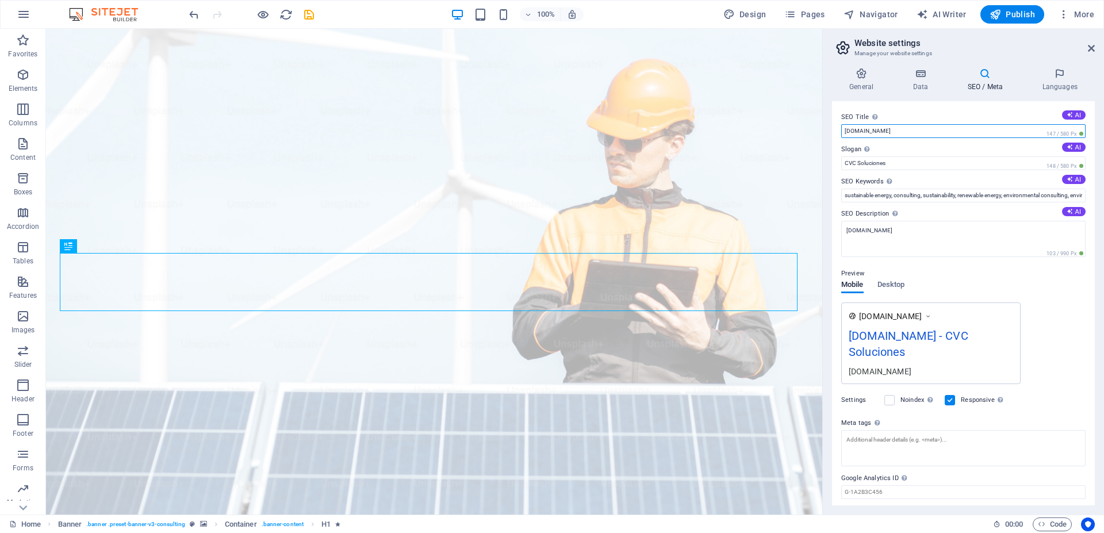
drag, startPoint x: 943, startPoint y: 162, endPoint x: 820, endPoint y: 132, distance: 126.6
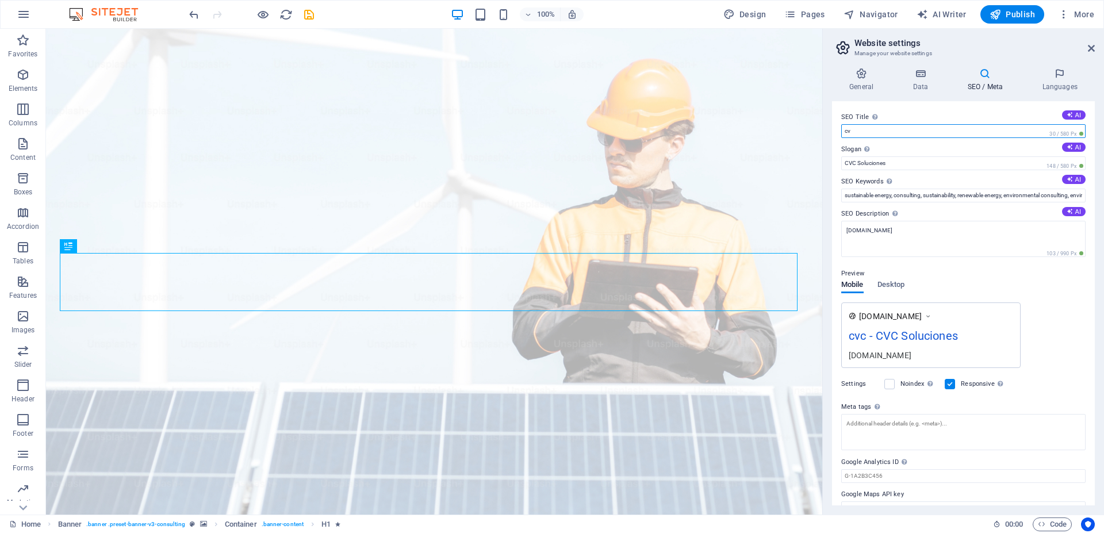
type input "c"
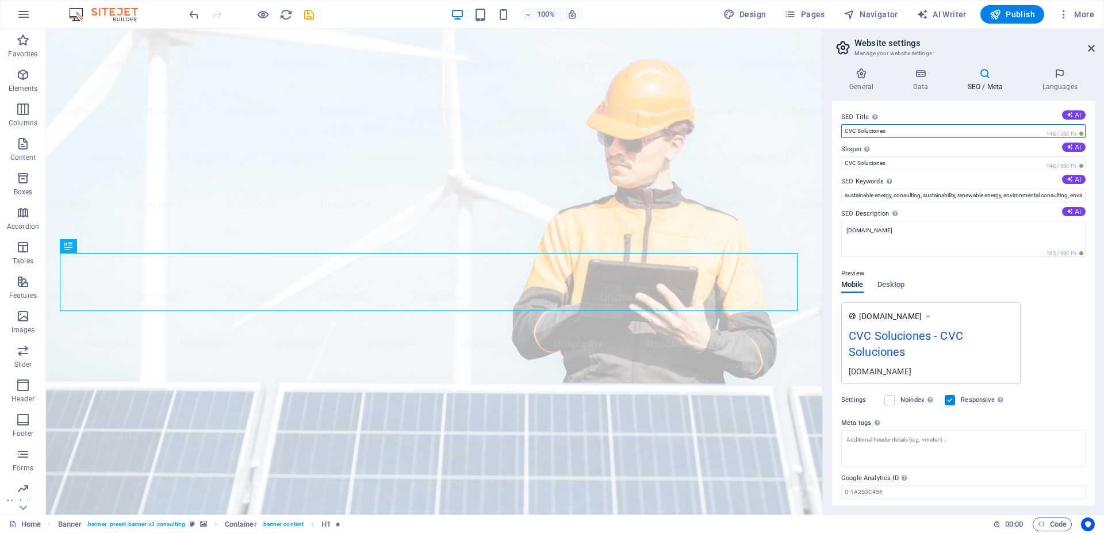
click at [860, 131] on input "CVC Soluciones" at bounding box center [963, 131] width 244 height 14
type input "CVC Soluciones"
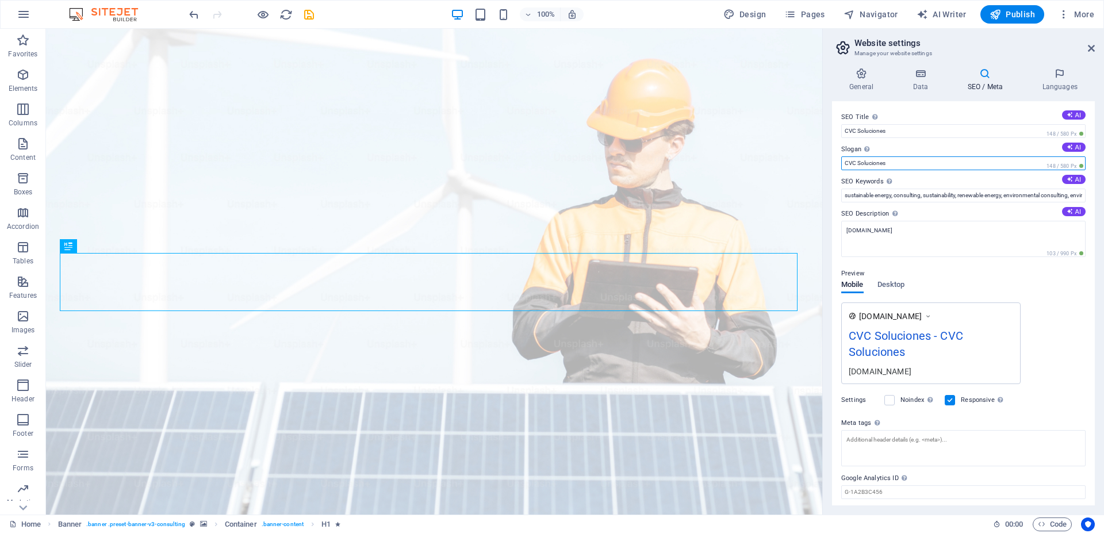
drag, startPoint x: 894, startPoint y: 165, endPoint x: 833, endPoint y: 164, distance: 60.9
click at [833, 164] on div "SEO Title The title of your website - make it something that stands out in sear…" at bounding box center [963, 303] width 263 height 404
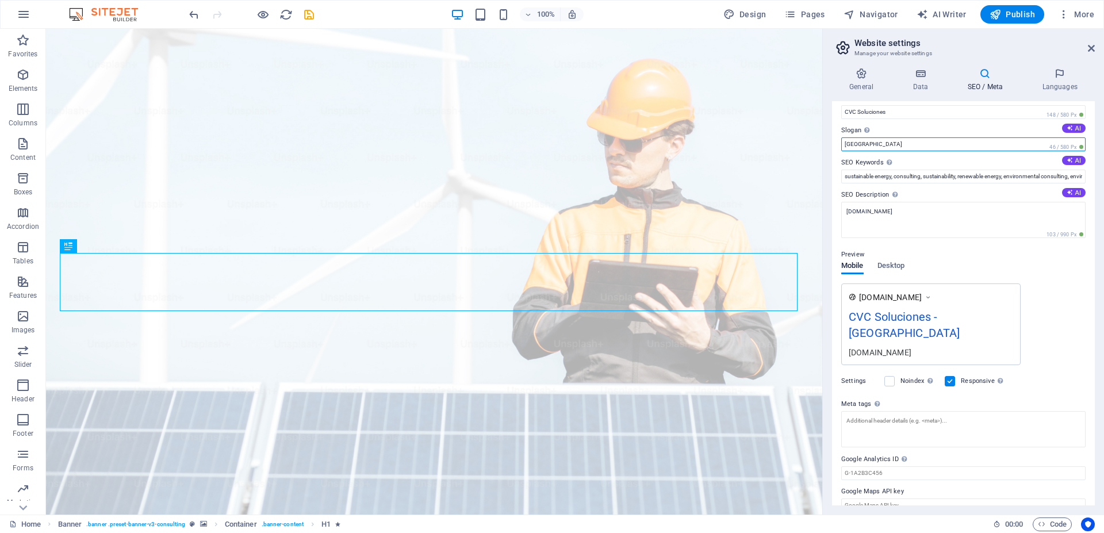
drag, startPoint x: 866, startPoint y: 145, endPoint x: 837, endPoint y: 147, distance: 29.3
click at [837, 147] on div "SEO Title The title of your website - make it something that stands out in sear…" at bounding box center [963, 303] width 263 height 404
type input "Construcción y Energía"
click at [1011, 17] on span "Publish" at bounding box center [1011, 14] width 45 height 11
